Goal: Transaction & Acquisition: Download file/media

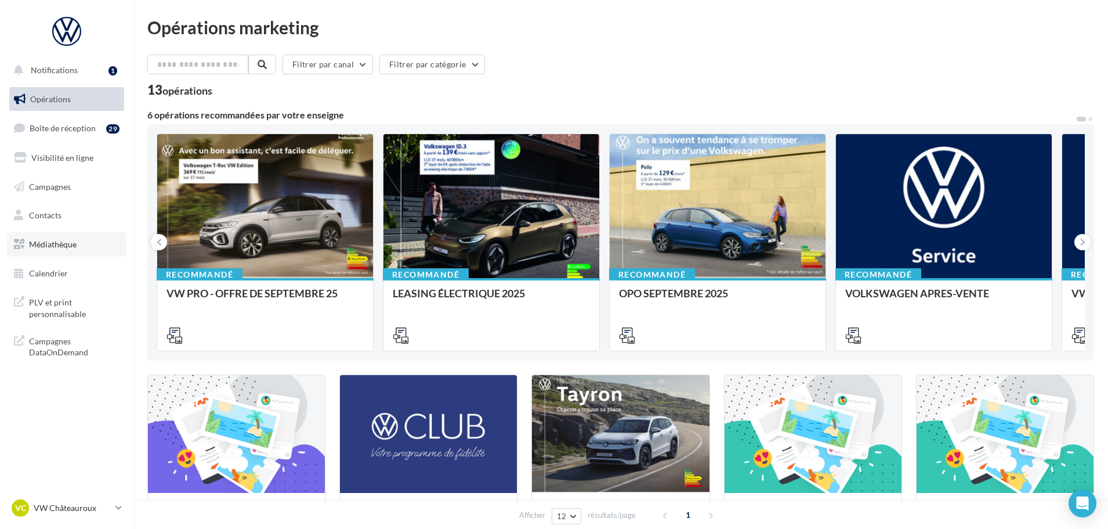
click at [71, 239] on span "Médiathèque" at bounding box center [53, 244] width 48 height 10
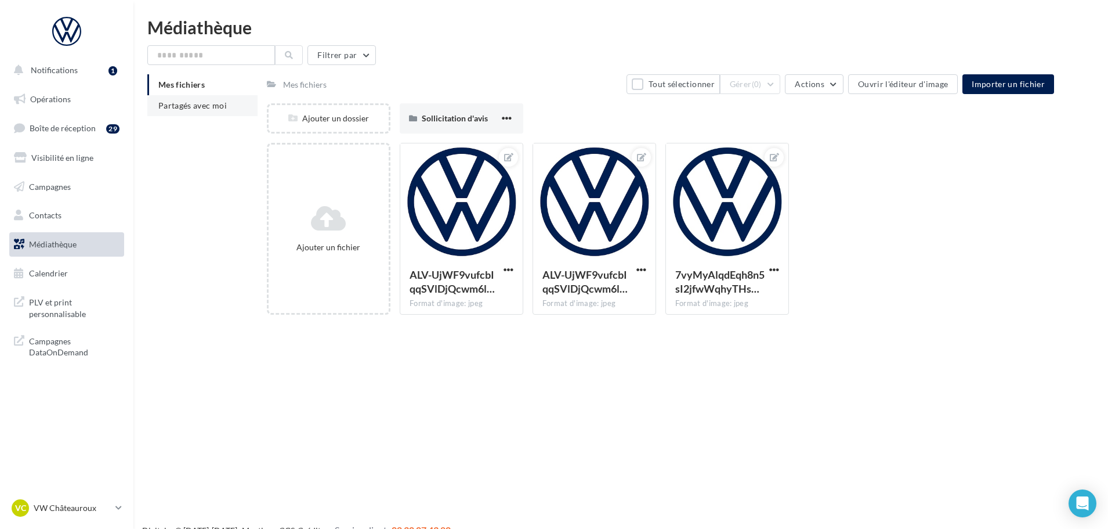
click at [214, 115] on li "Partagés avec moi" at bounding box center [202, 105] width 110 height 21
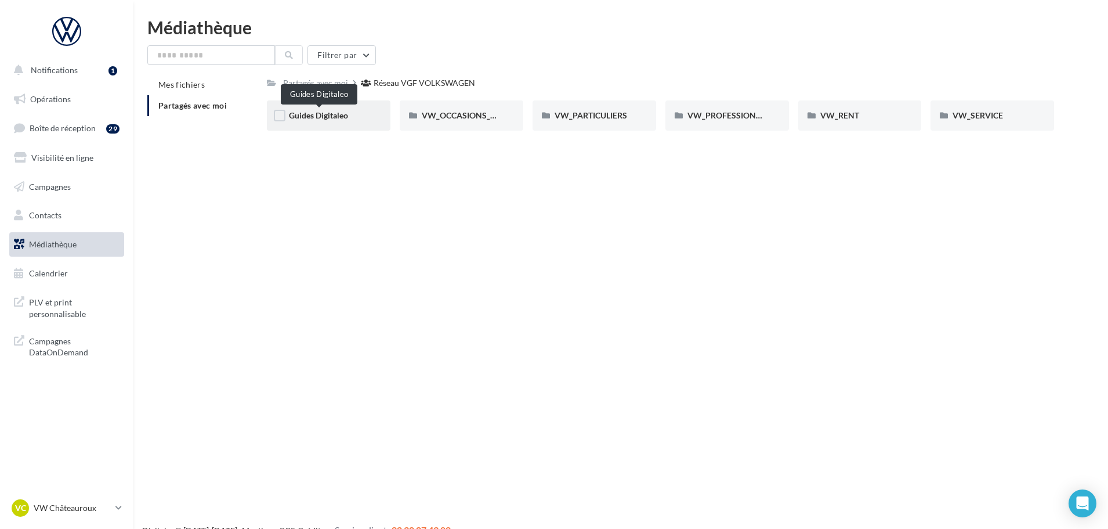
click at [325, 120] on span "Guides Digitaleo" at bounding box center [318, 115] width 59 height 10
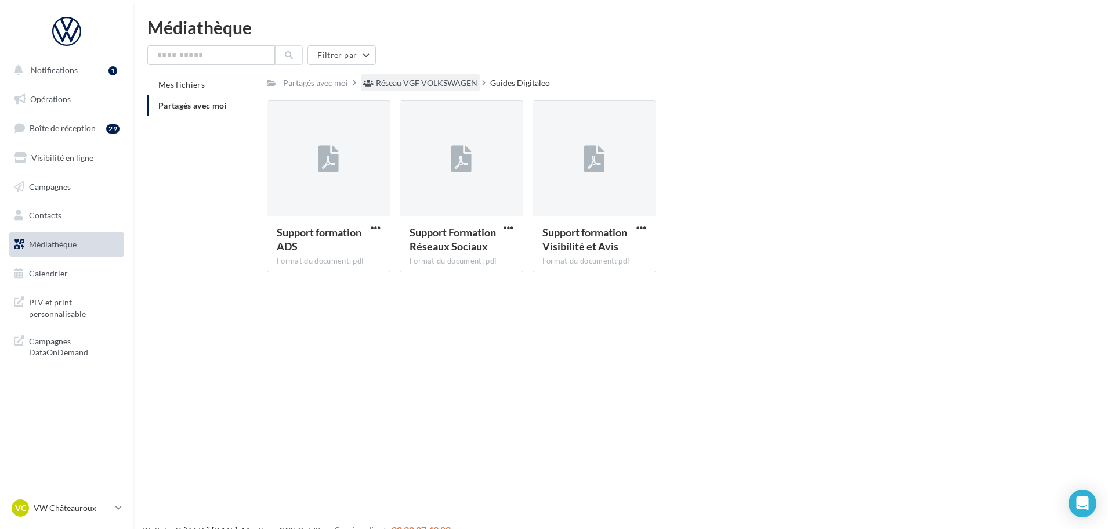
click at [439, 82] on div "Réseau VGF VOLKSWAGEN" at bounding box center [427, 83] width 102 height 12
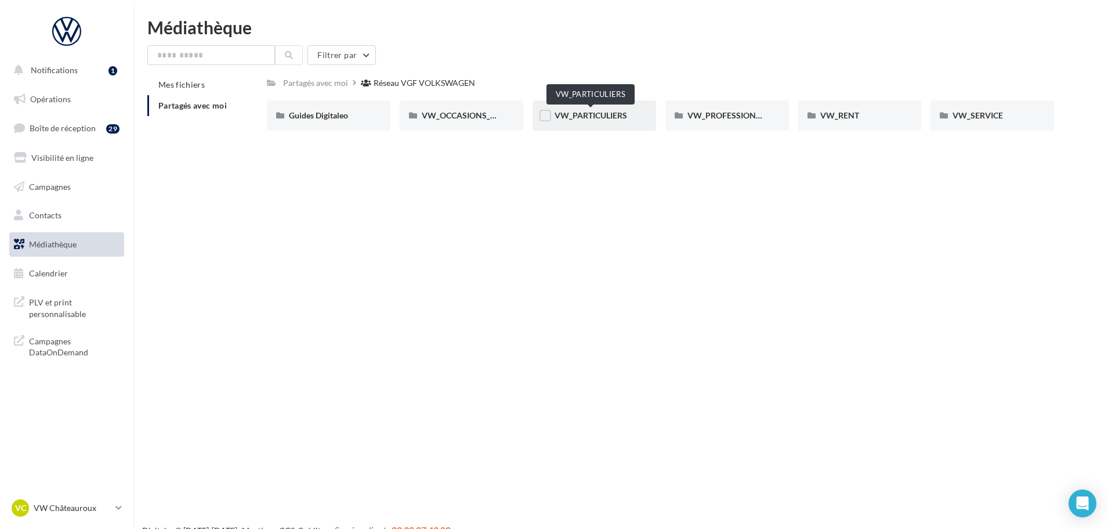
click at [583, 118] on span "VW_PARTICULIERS" at bounding box center [591, 115] width 73 height 10
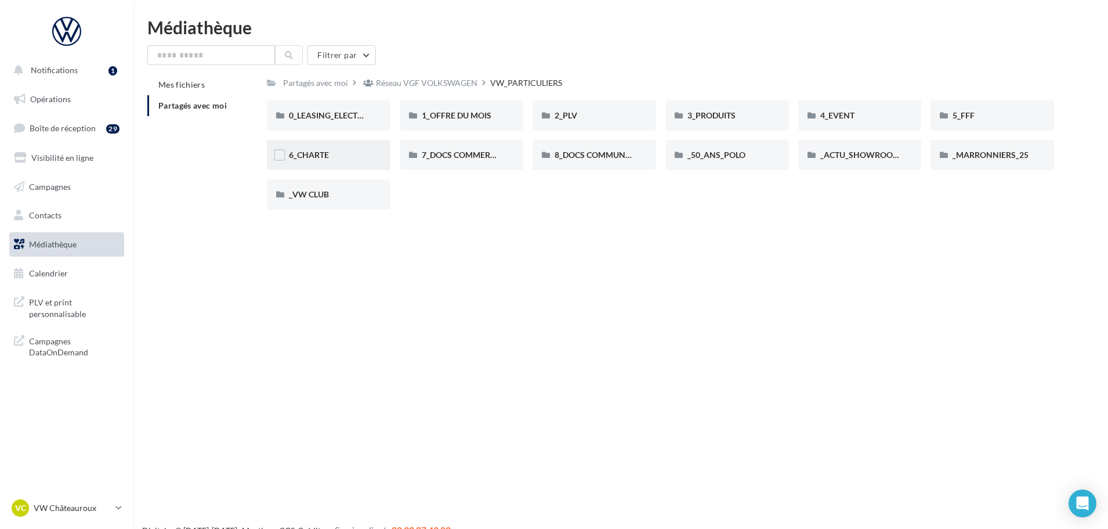
click at [356, 152] on div "6_CHARTE" at bounding box center [328, 155] width 79 height 12
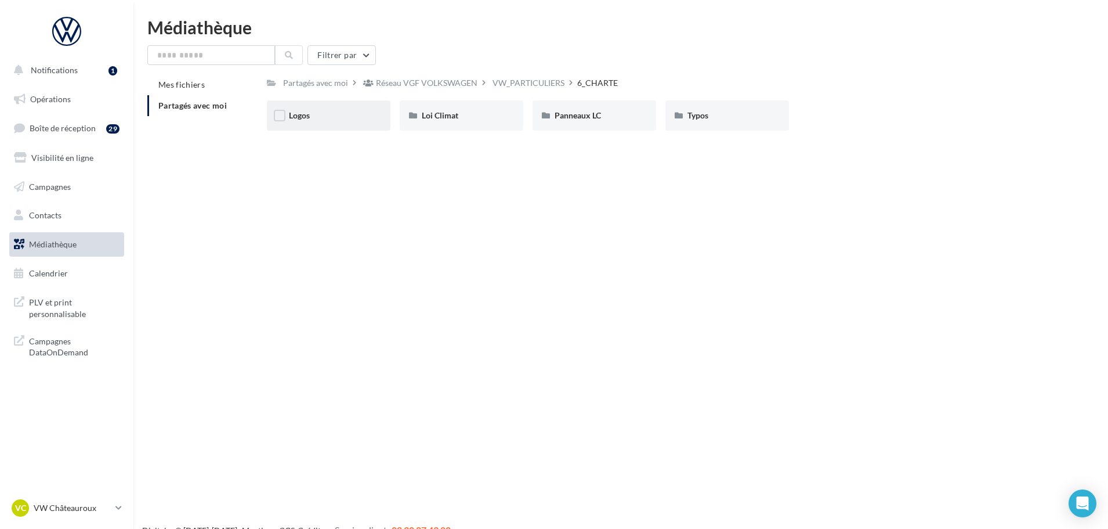
click at [340, 121] on div "Logos" at bounding box center [328, 116] width 79 height 12
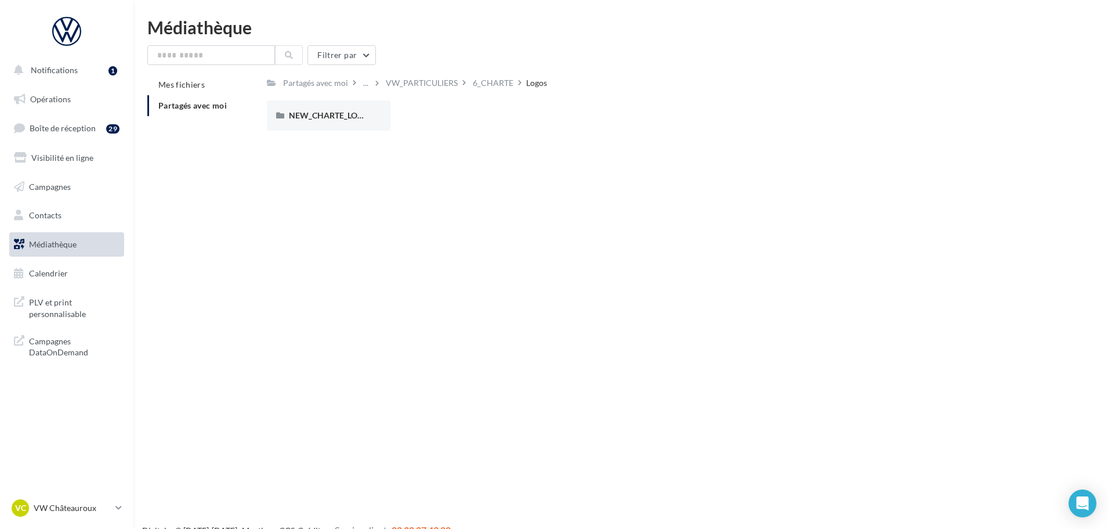
click at [340, 121] on div "NEW_CHARTE_LOGOS" at bounding box center [328, 116] width 79 height 12
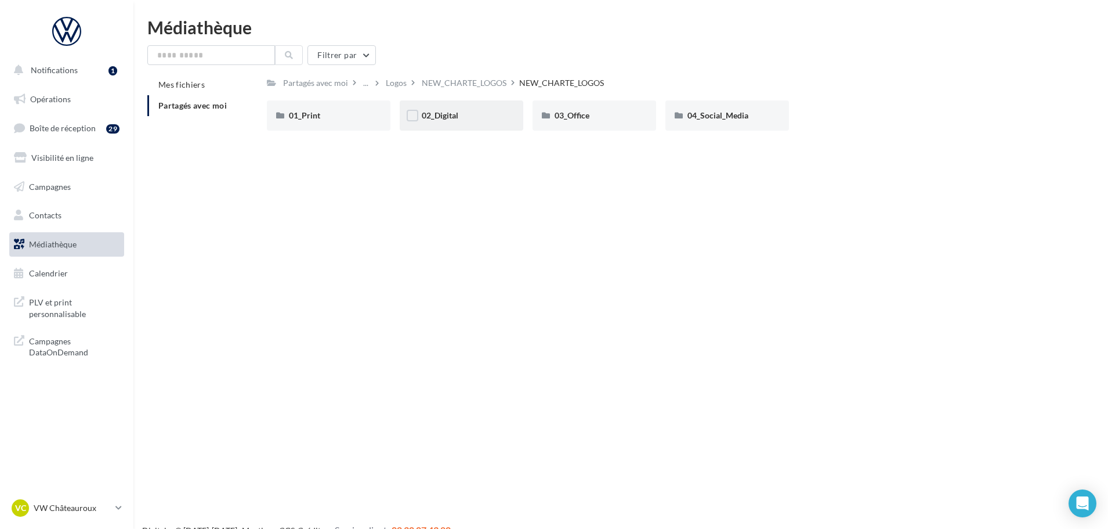
click at [436, 121] on div "02_Digital" at bounding box center [461, 116] width 79 height 12
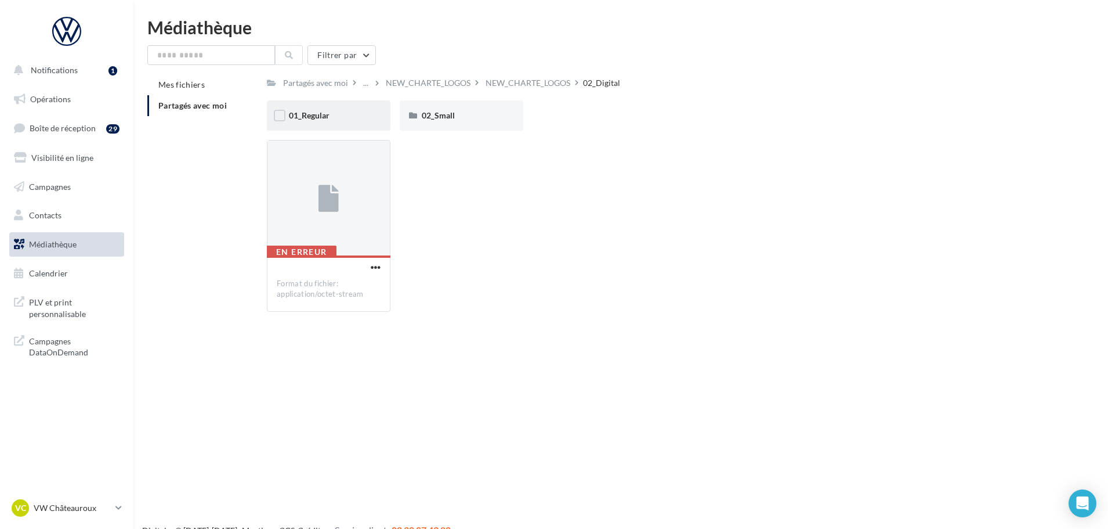
click at [330, 110] on div "01_Regular" at bounding box center [328, 116] width 79 height 12
click at [715, 122] on div "04_White" at bounding box center [728, 115] width 124 height 30
click at [587, 120] on div "02_Pixel" at bounding box center [594, 116] width 79 height 12
click at [305, 115] on span "1000px" at bounding box center [303, 115] width 28 height 10
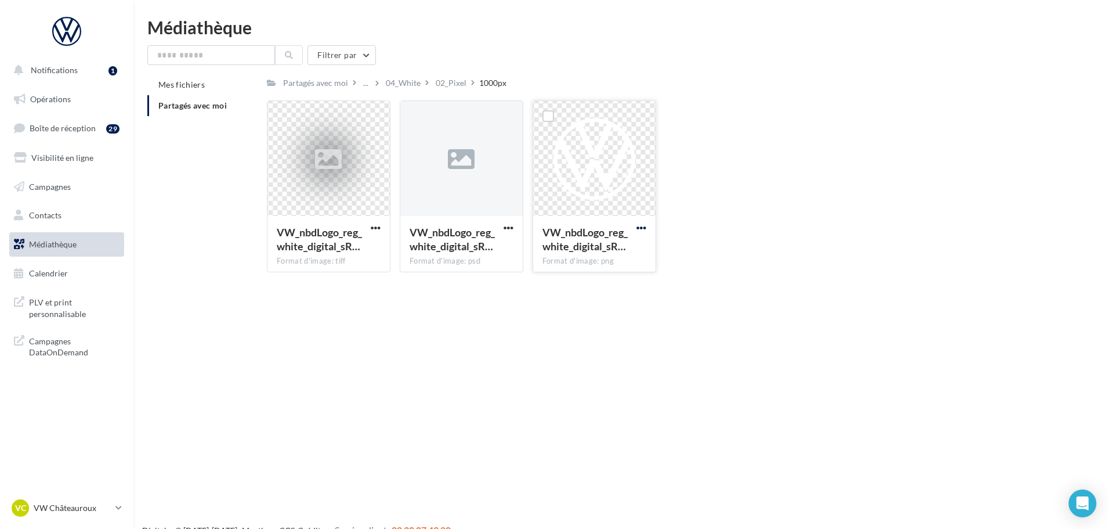
click at [642, 227] on span "button" at bounding box center [642, 228] width 10 height 10
click at [612, 255] on button "Télécharger" at bounding box center [591, 251] width 116 height 30
click at [70, 503] on p "VW Châteauroux" at bounding box center [72, 508] width 77 height 12
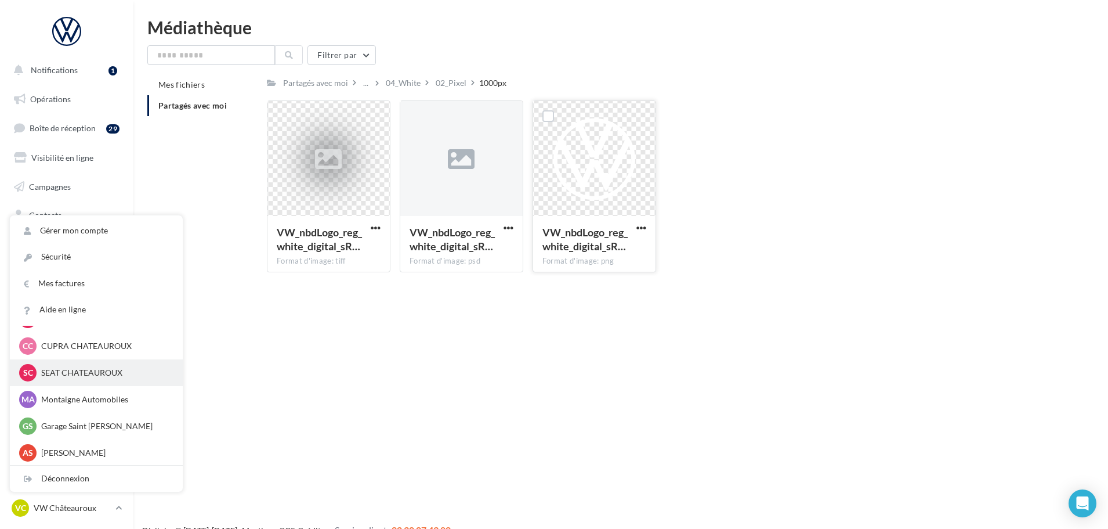
scroll to position [80, 0]
click at [82, 449] on p "Alice SENESTRARO" at bounding box center [105, 452] width 128 height 12
